Goal: Go to known website: Access a specific website the user already knows

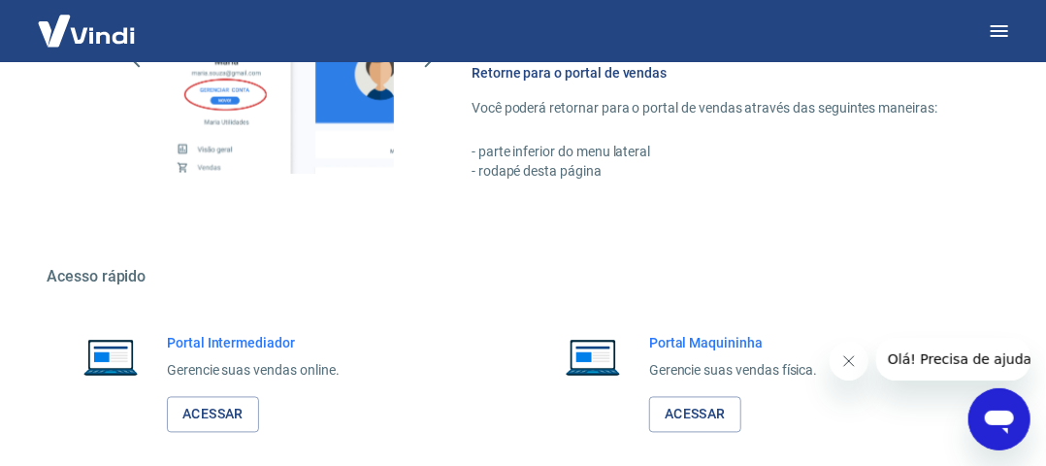
scroll to position [1228, 0]
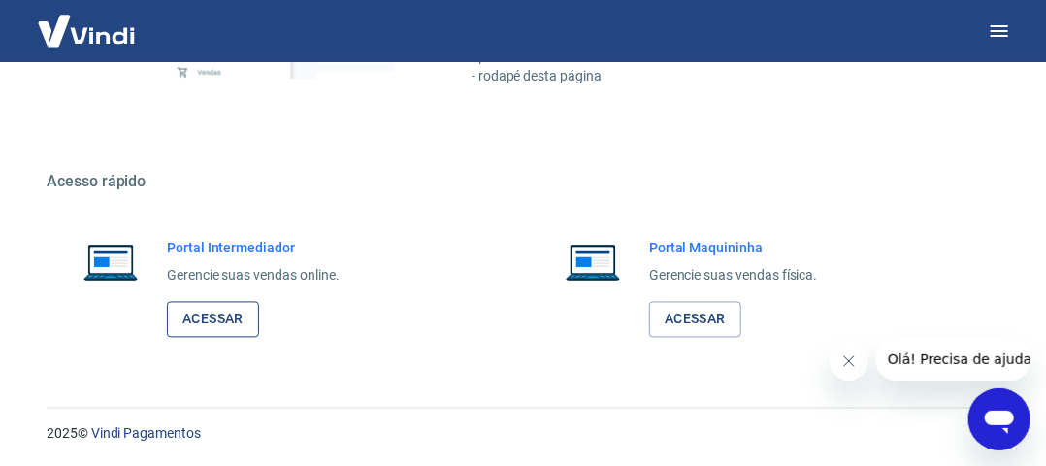
click at [217, 319] on link "Acessar" at bounding box center [213, 320] width 92 height 36
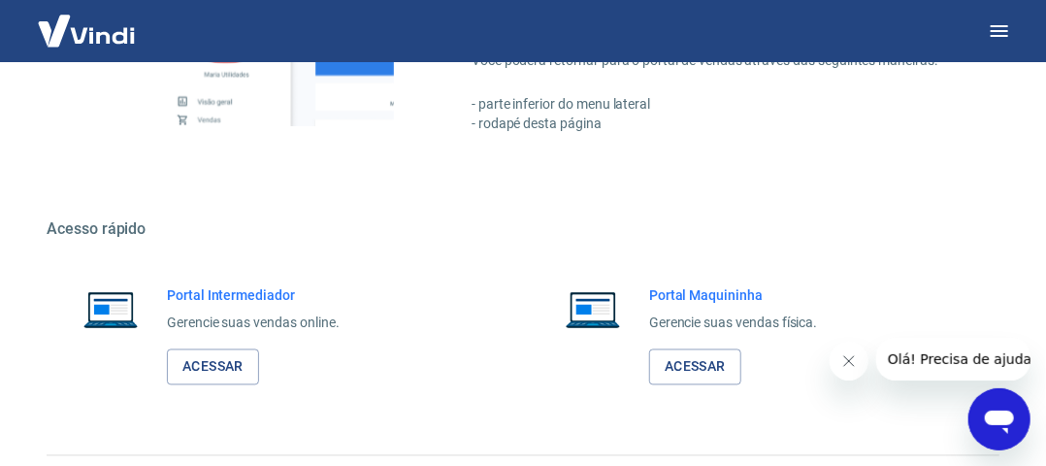
scroll to position [1228, 0]
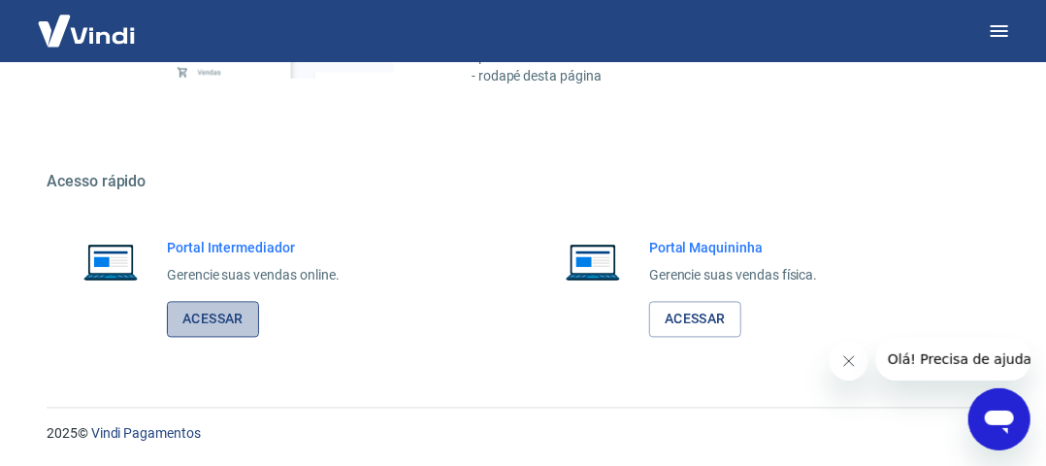
click at [237, 319] on link "Acessar" at bounding box center [213, 320] width 92 height 36
